Goal: Transaction & Acquisition: Obtain resource

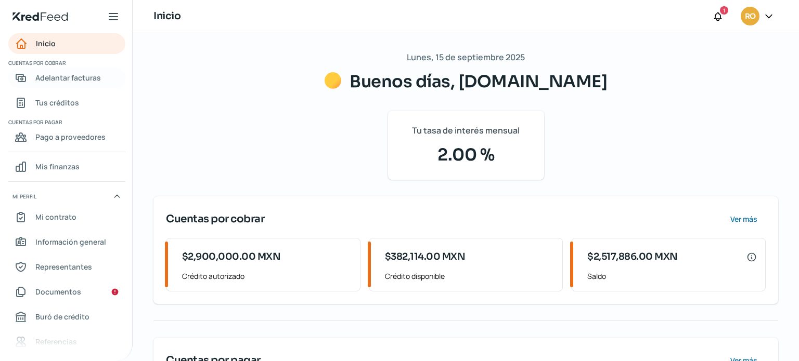
click at [42, 77] on span "Adelantar facturas" at bounding box center [68, 77] width 66 height 13
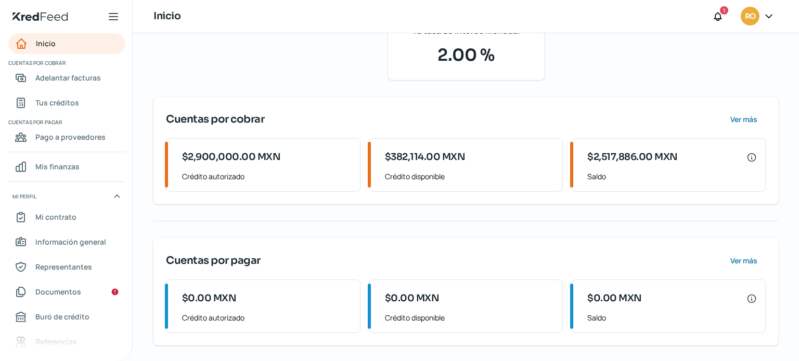
scroll to position [54, 0]
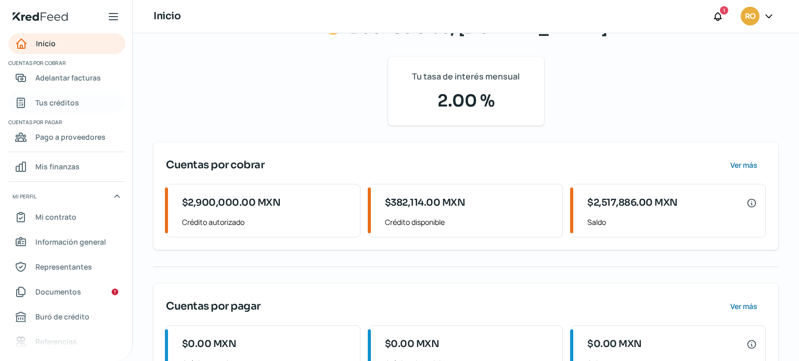
click at [68, 106] on span "Tus créditos" at bounding box center [57, 102] width 44 height 13
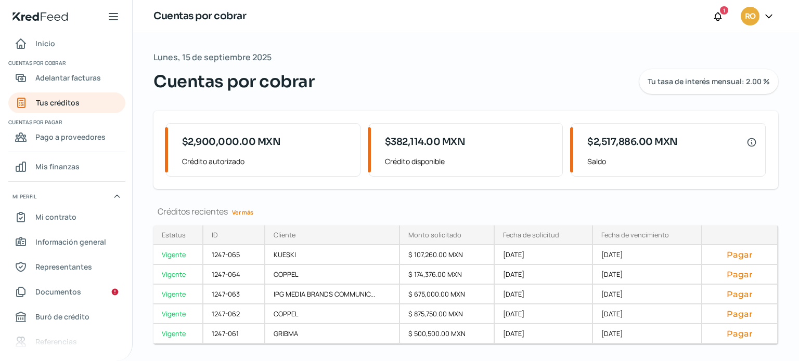
click at [241, 211] on link "Ver más" at bounding box center [243, 212] width 30 height 16
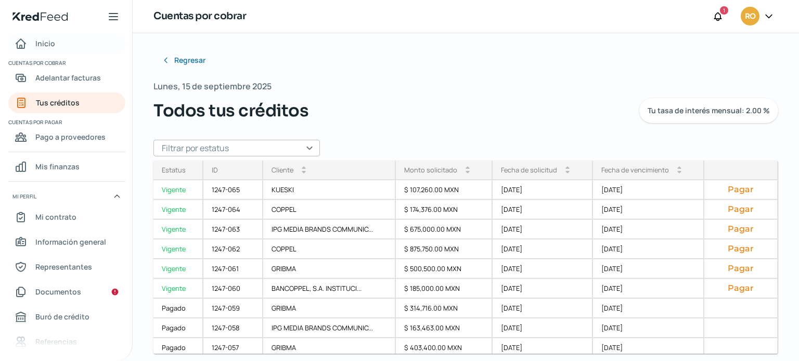
click at [47, 45] on span "Inicio" at bounding box center [45, 43] width 20 height 13
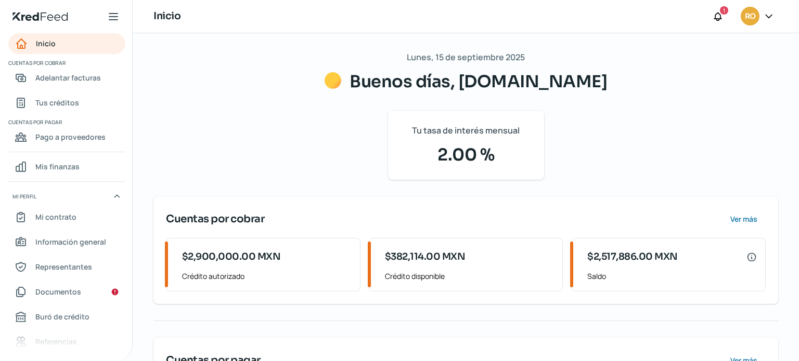
drag, startPoint x: 420, startPoint y: 254, endPoint x: 382, endPoint y: 259, distance: 38.2
click at [382, 259] on div "$382,114.00 MXN Crédito disponible" at bounding box center [467, 265] width 190 height 53
click at [60, 110] on link "Tus créditos" at bounding box center [66, 103] width 117 height 21
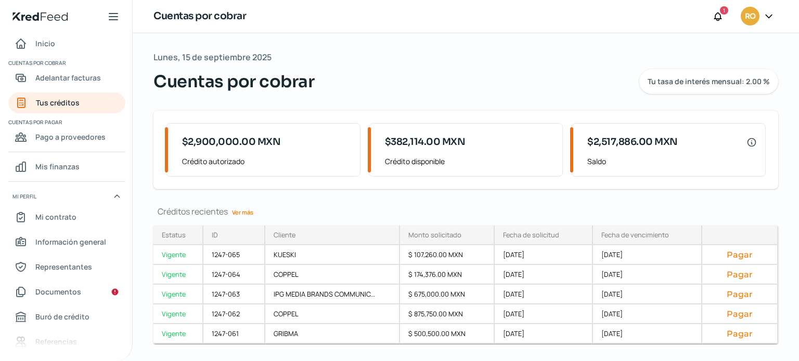
click at [477, 55] on div "Lunes, 15 de septiembre 2025 Cuentas por cobrar Tu tasa de interés mensual: 2.0…" at bounding box center [465, 72] width 625 height 44
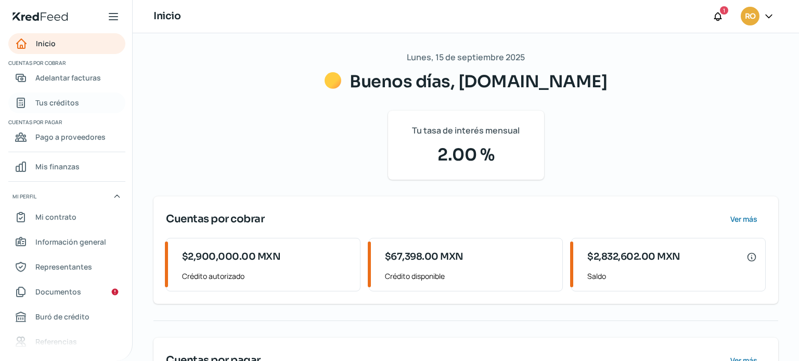
click at [55, 99] on span "Tus créditos" at bounding box center [57, 102] width 44 height 13
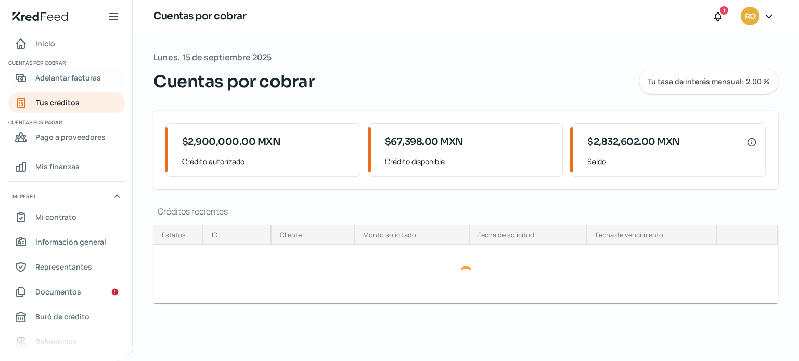
click at [68, 83] on span "Adelantar facturas" at bounding box center [68, 77] width 66 height 13
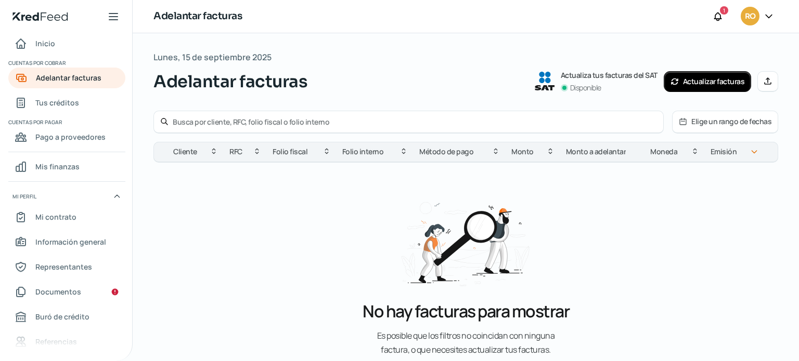
click at [764, 78] on icon at bounding box center [768, 81] width 8 height 8
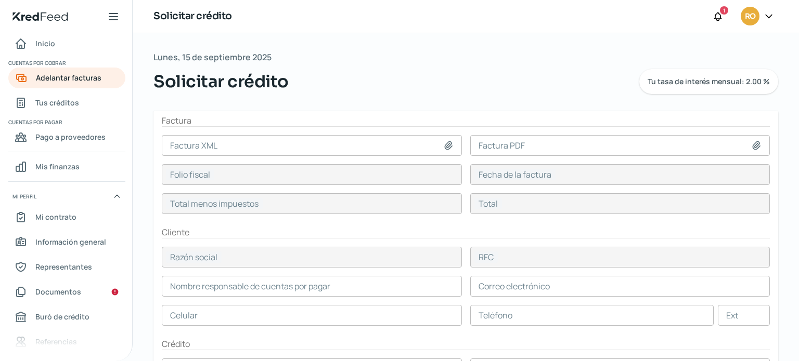
click at [446, 147] on icon at bounding box center [448, 145] width 10 height 10
type input "C:\fakepath\Factura-949-SWO981211PJ7.xml"
type input "Factura-949-SWO981211PJ7.xml"
type input "6305cd7e-95eb-4c83-92df-e088f08af7f4"
type input "[DATE]"
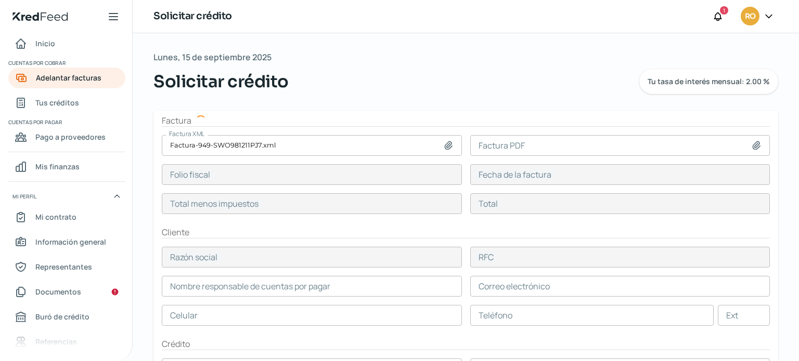
type input "558870"
type input "648289.2"
type input "STARCOM WORLDWIDE"
type input "SWO981211PJ7"
type input "558870"
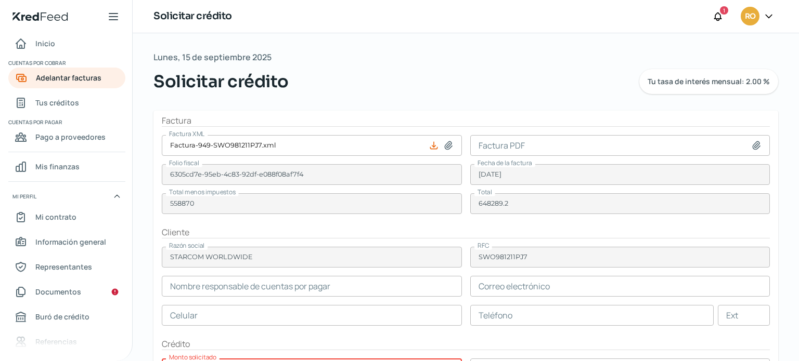
click at [751, 144] on icon at bounding box center [756, 145] width 10 height 10
type input "C:\fakepath\Factura-949-SWO981211PJ7.pdf"
type input "Factura-949-SWO981211PJ7.pdf"
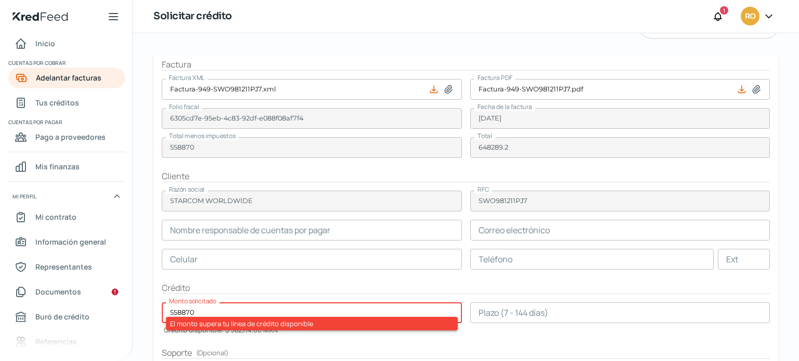
scroll to position [123, 0]
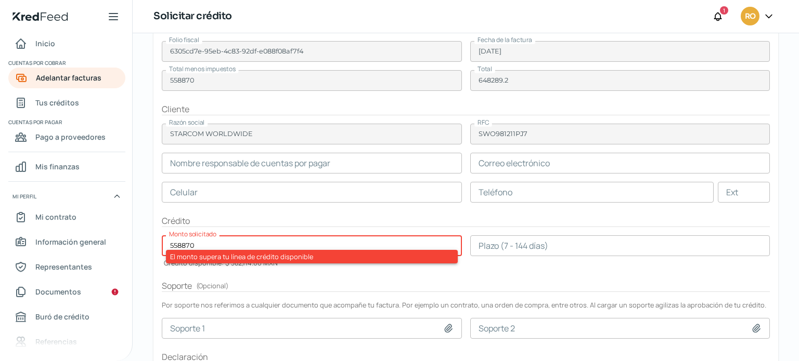
click at [301, 243] on input "558870" at bounding box center [312, 246] width 300 height 21
drag, startPoint x: 197, startPoint y: 245, endPoint x: 147, endPoint y: 239, distance: 50.3
click at [147, 242] on div "[DATE] Solicitar crédito Tu tasa de interés mensual: 2.00 % Factura Factura XML…" at bounding box center [466, 184] width 666 height 548
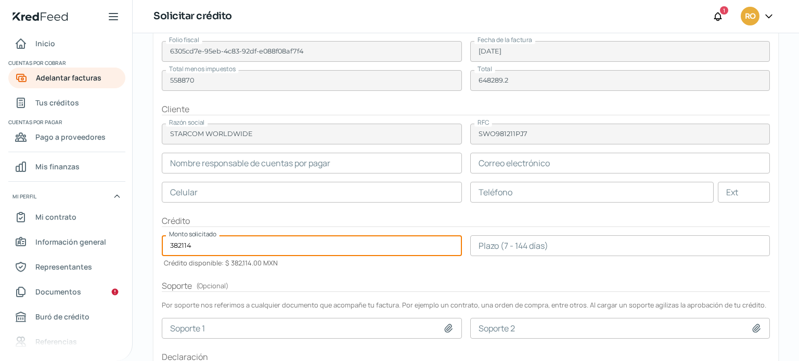
type input "382114"
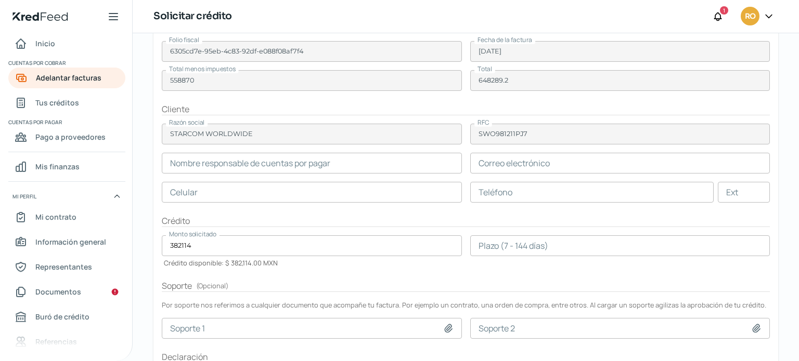
click at [302, 280] on h2 "Soporte ( Opcional )" at bounding box center [466, 286] width 608 height 12
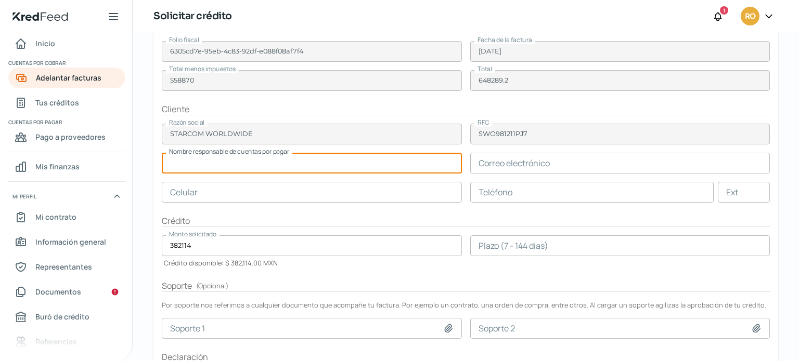
click at [237, 166] on input "text" at bounding box center [312, 163] width 300 height 21
